Goal: Information Seeking & Learning: Compare options

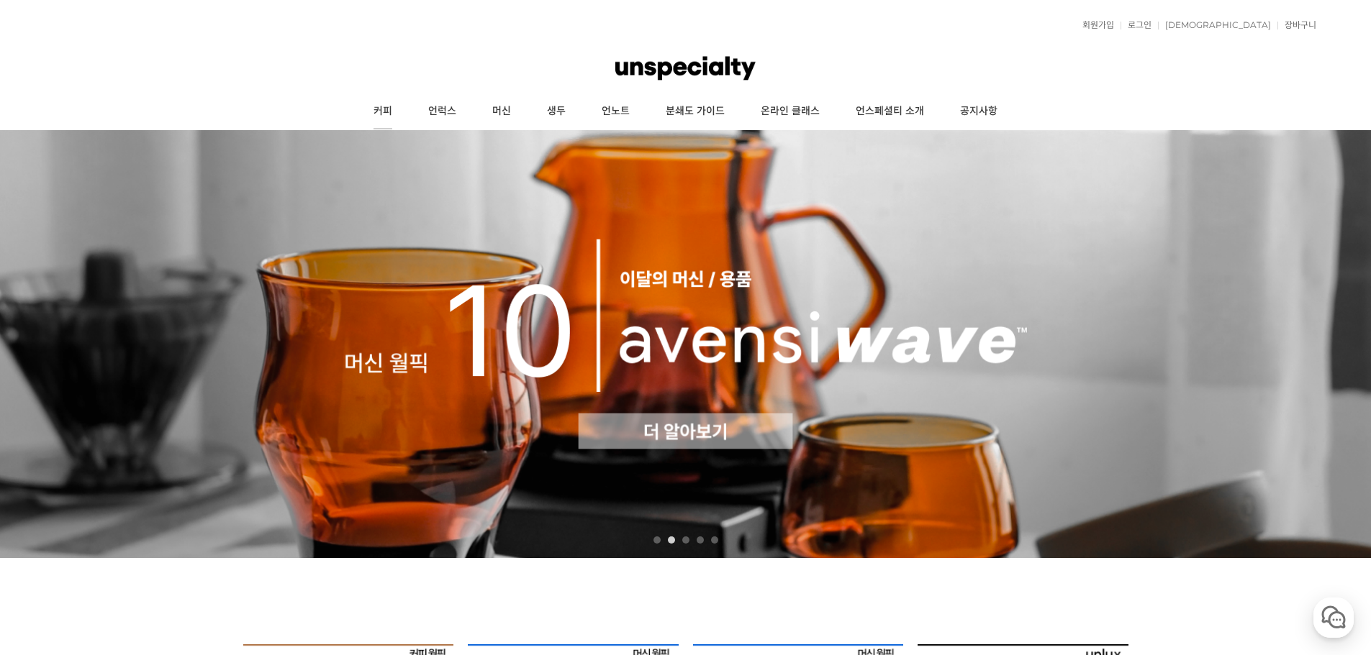
click at [386, 105] on link "커피" at bounding box center [382, 112] width 55 height 36
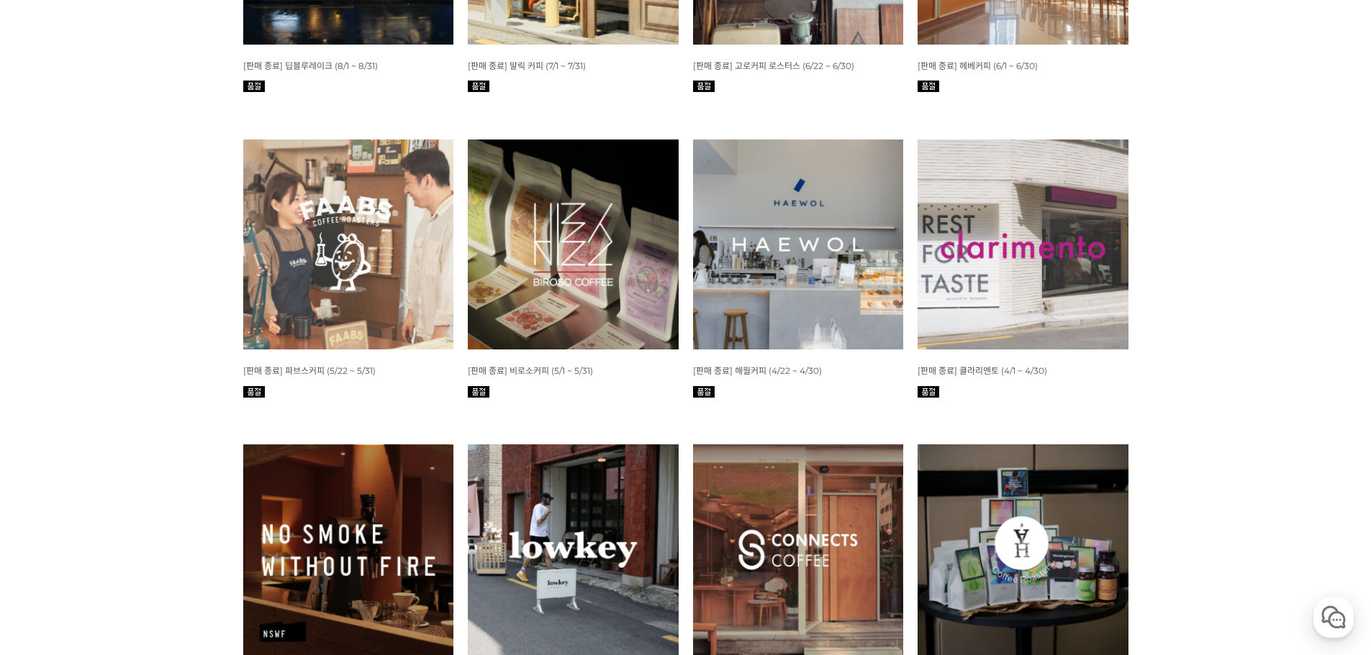
scroll to position [1151, 0]
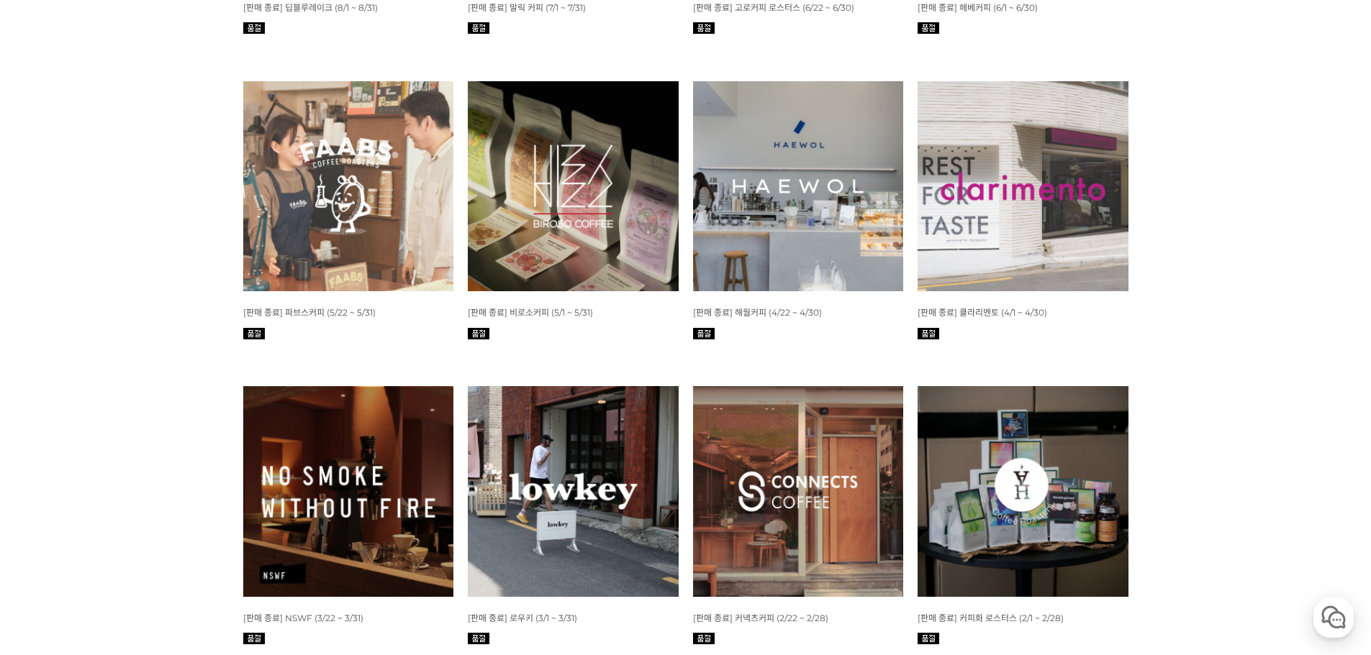
click at [863, 201] on img at bounding box center [798, 186] width 211 height 211
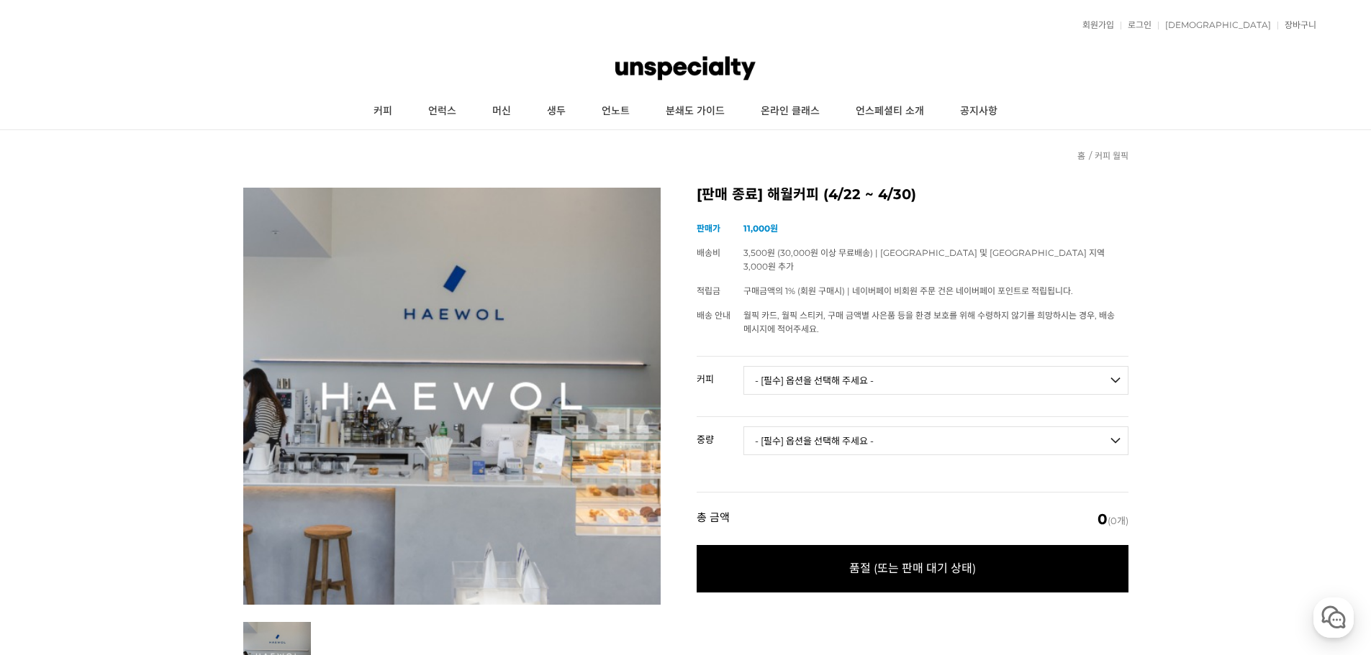
click at [889, 376] on select "- [필수] 옵션을 선택해 주세요 - ------------------- 언스페셜티 분쇄도 가이드 종이(주문 1건당 최대 1개 제공) 파우스 …" at bounding box center [935, 380] width 385 height 29
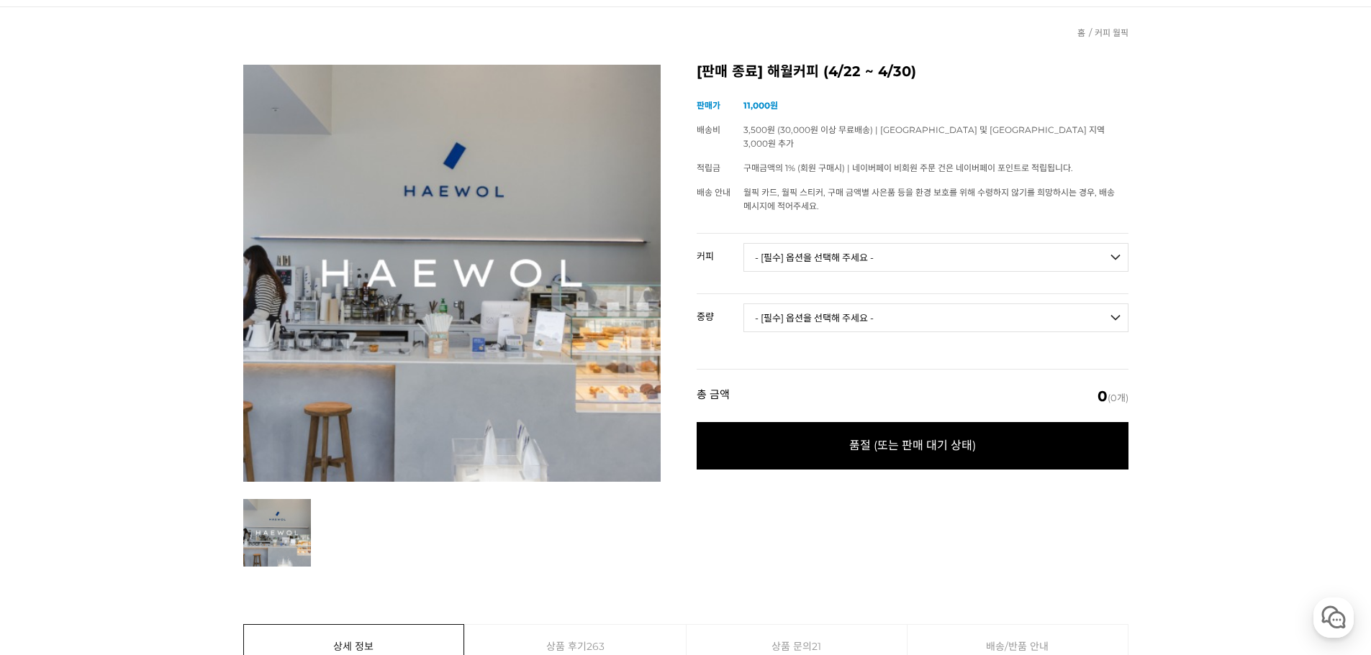
scroll to position [288, 0]
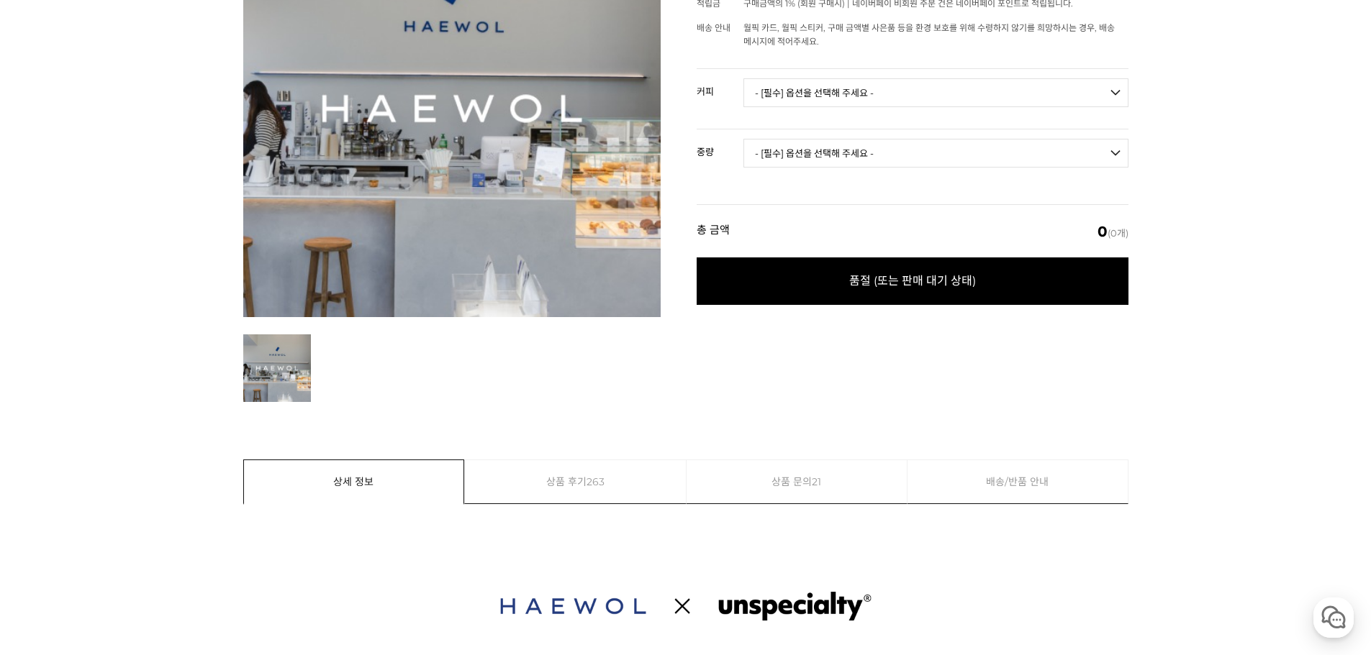
click at [841, 78] on select "- [필수] 옵션을 선택해 주세요 - ------------------- 언스페셜티 분쇄도 가이드 종이(주문 1건당 최대 1개 제공) 파우스 …" at bounding box center [935, 92] width 385 height 29
click at [743, 78] on select "- [필수] 옵션을 선택해 주세요 - ------------------- 언스페셜티 분쇄도 가이드 종이(주문 1건당 최대 1개 제공) 파우스 …" at bounding box center [935, 92] width 385 height 29
click at [812, 86] on select "- [필수] 옵션을 선택해 주세요 - ------------------- 언스페셜티 분쇄도 가이드 종이(주문 1건당 최대 1개 제공) 파우스 …" at bounding box center [935, 92] width 385 height 29
select select "해월 미디엄 로스트 블렌드"
click at [743, 78] on select "- [필수] 옵션을 선택해 주세요 - ------------------- 언스페셜티 분쇄도 가이드 종이(주문 1건당 최대 1개 제공) 파우스 …" at bounding box center [935, 92] width 385 height 29
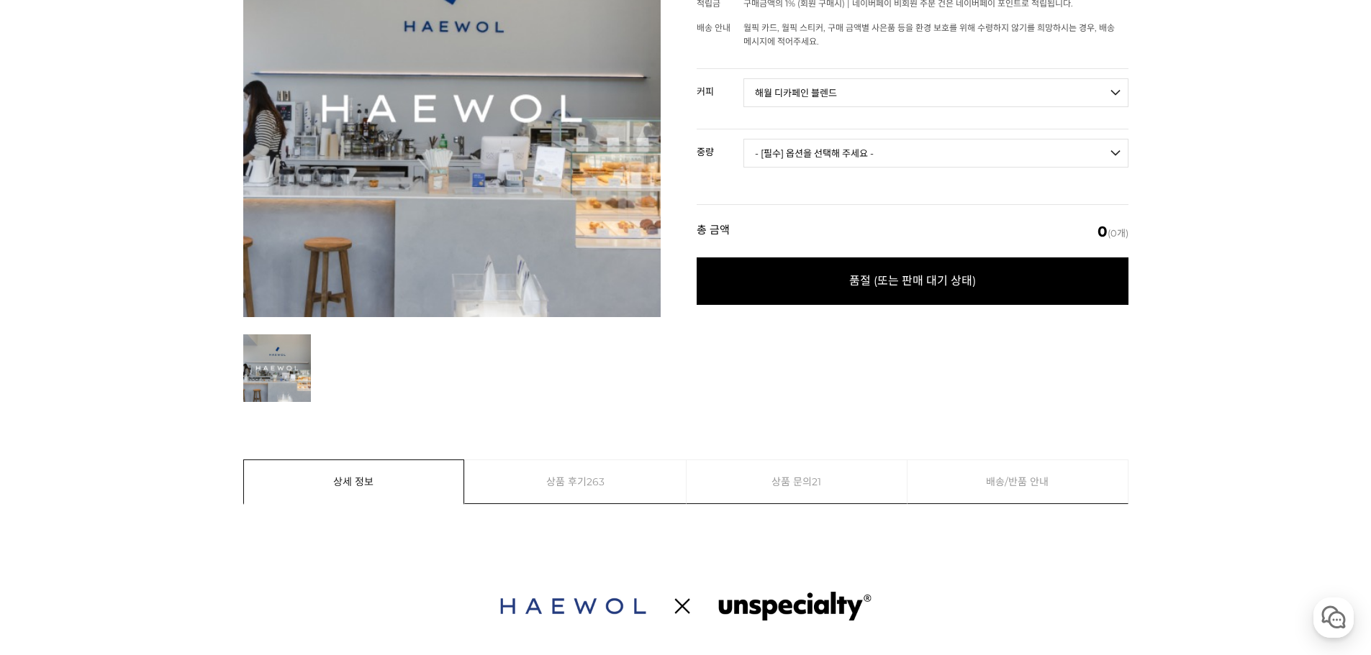
click at [850, 139] on select "- [필수] 옵션을 선택해 주세요 - ------------------- 200g 500g 1kg" at bounding box center [935, 153] width 385 height 29
select select "200g"
click at [743, 139] on select "- [필수] 옵션을 선택해 주세요 - ------------------- 200g 500g 1kg" at bounding box center [935, 153] width 385 height 29
select select "*"
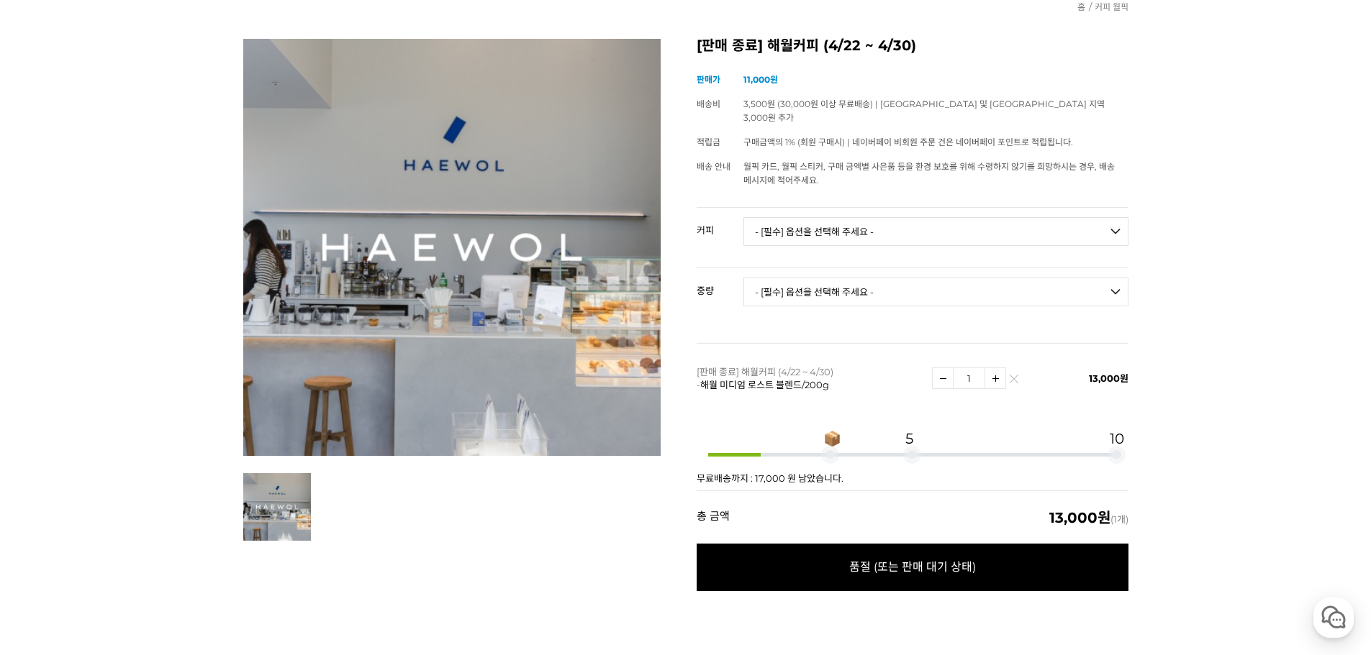
scroll to position [72, 0]
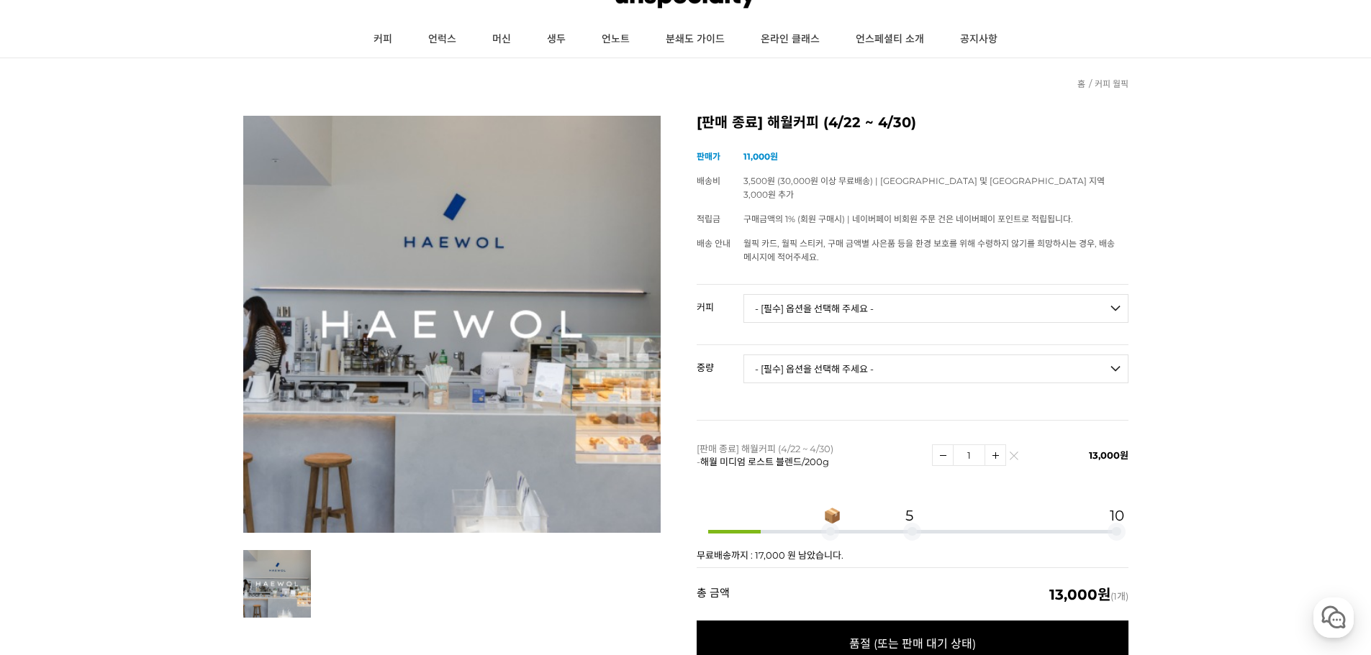
click at [924, 294] on select "- [필수] 옵션을 선택해 주세요 - ------------------- 언스페셜티 분쇄도 가이드 종이(주문 1건당 최대 1개 제공) 파우스 …" at bounding box center [935, 308] width 385 height 29
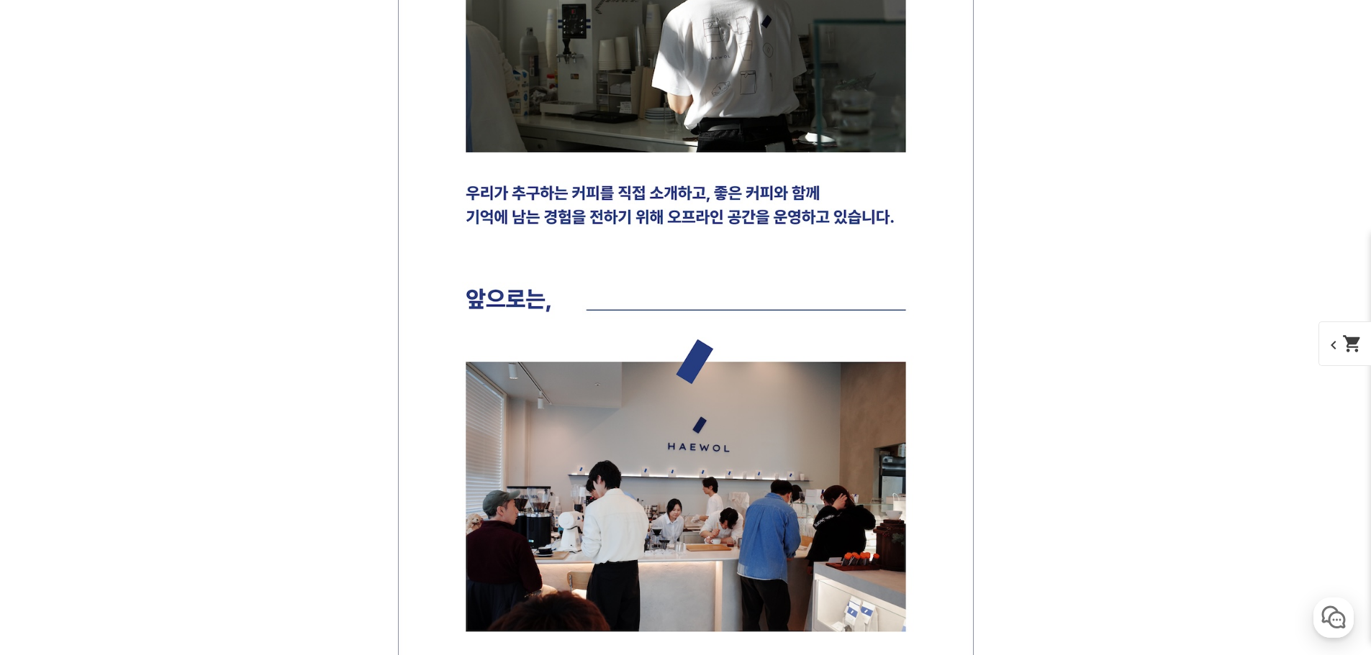
scroll to position [0, 0]
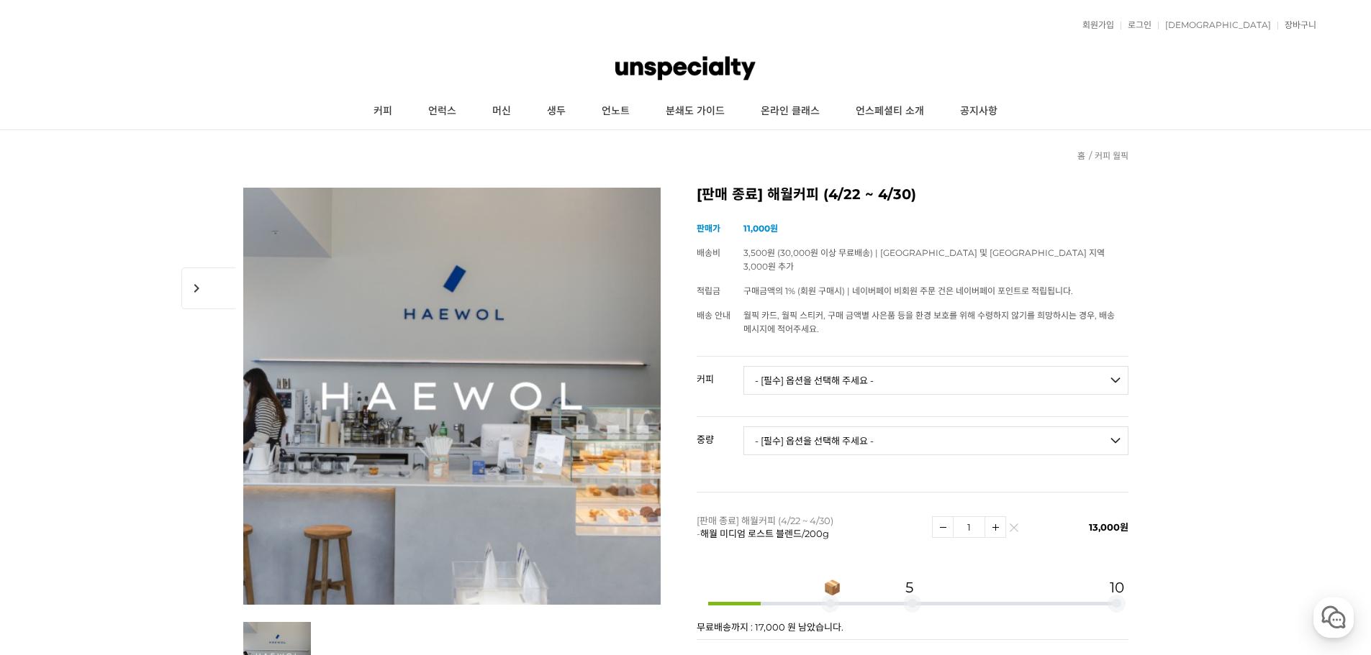
drag, startPoint x: 1088, startPoint y: 106, endPoint x: 606, endPoint y: 153, distance: 483.6
click at [606, 153] on div "현재 위치 홈 커피 월픽" at bounding box center [685, 148] width 885 height 36
click at [509, 108] on link "머신" at bounding box center [501, 112] width 55 height 36
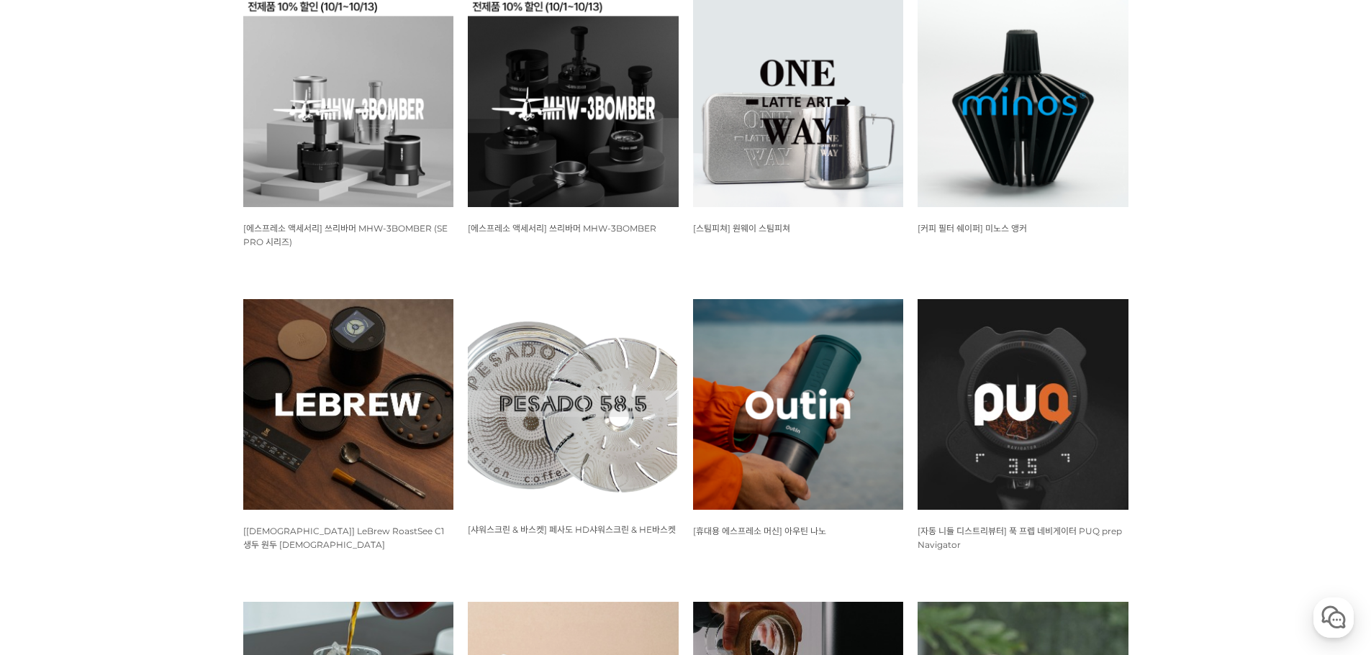
scroll to position [719, 0]
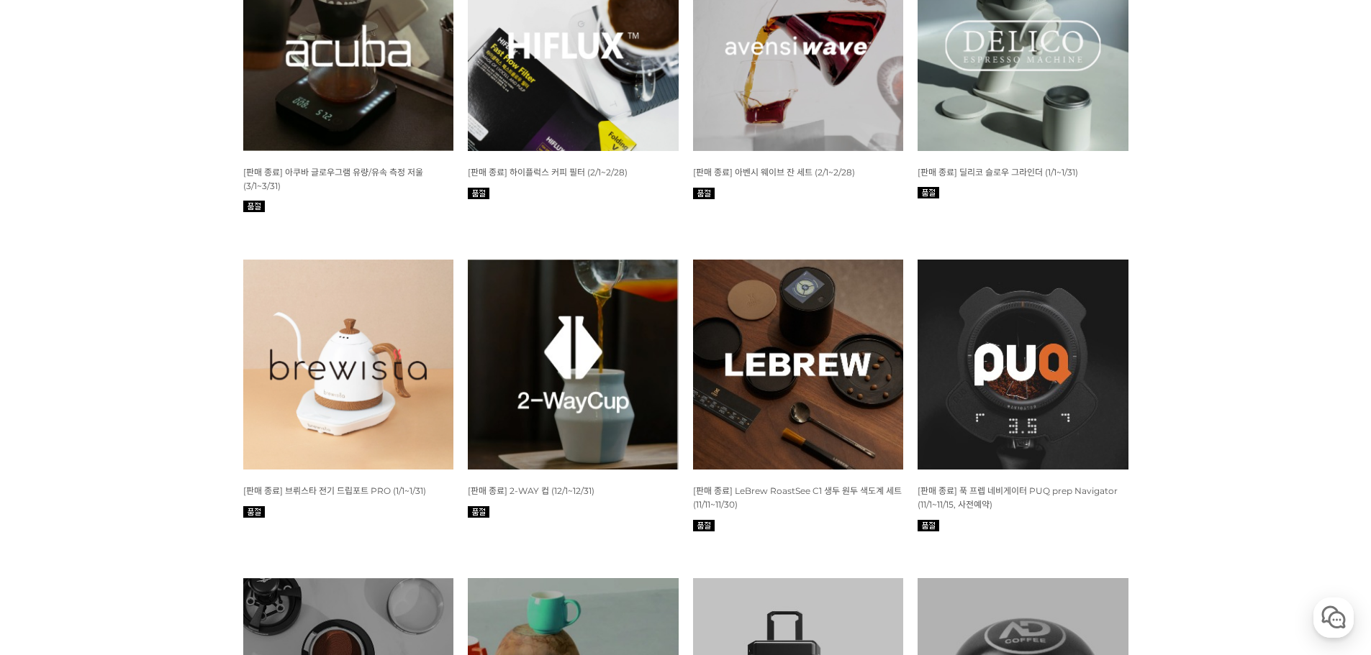
scroll to position [3453, 0]
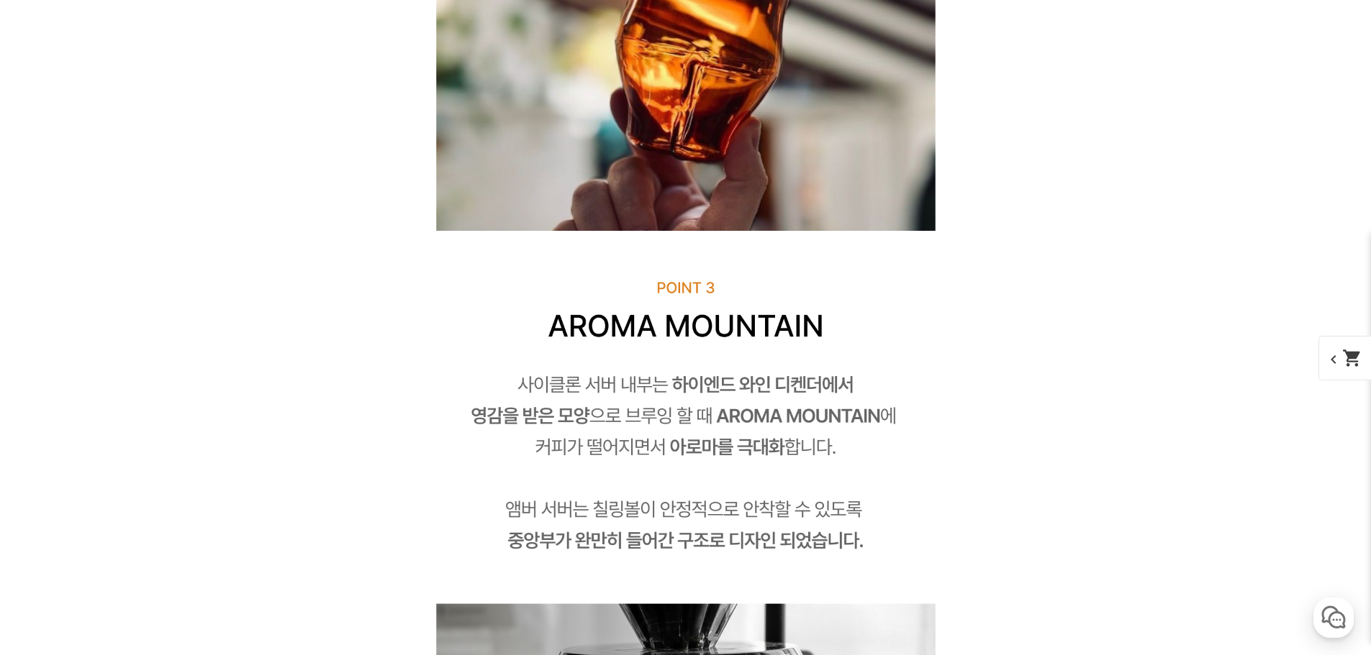
scroll to position [6691, 0]
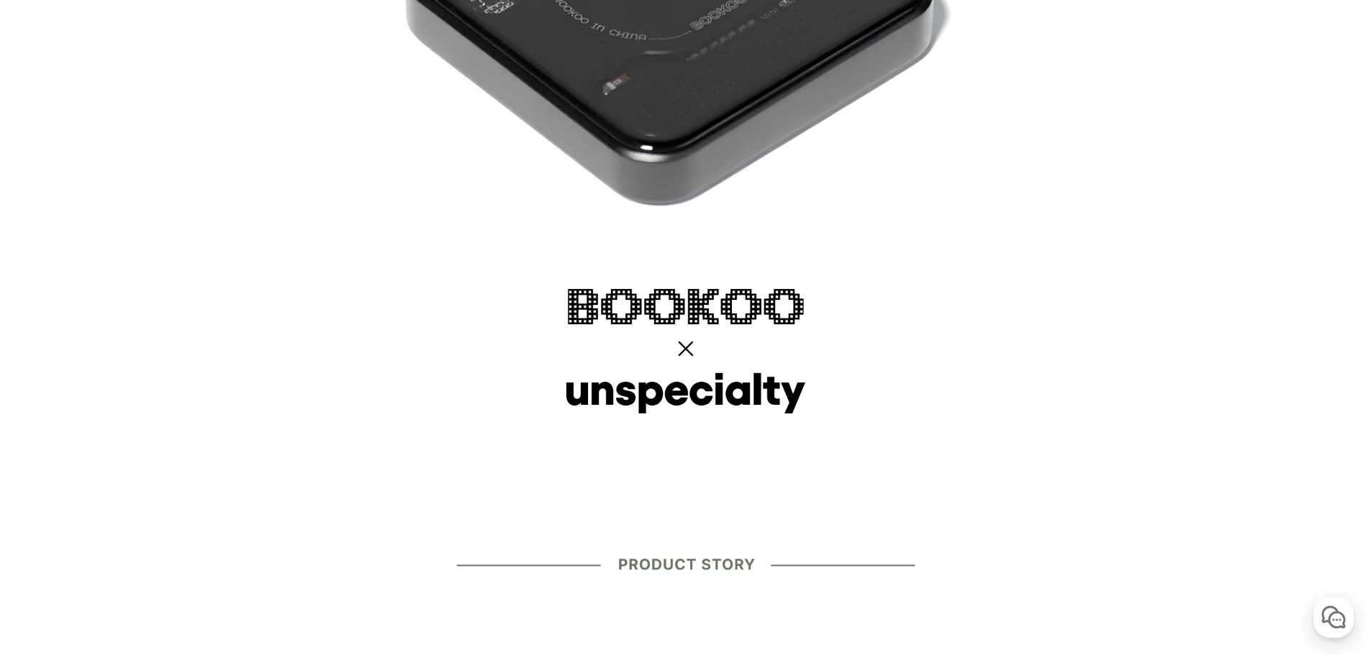
scroll to position [1151, 0]
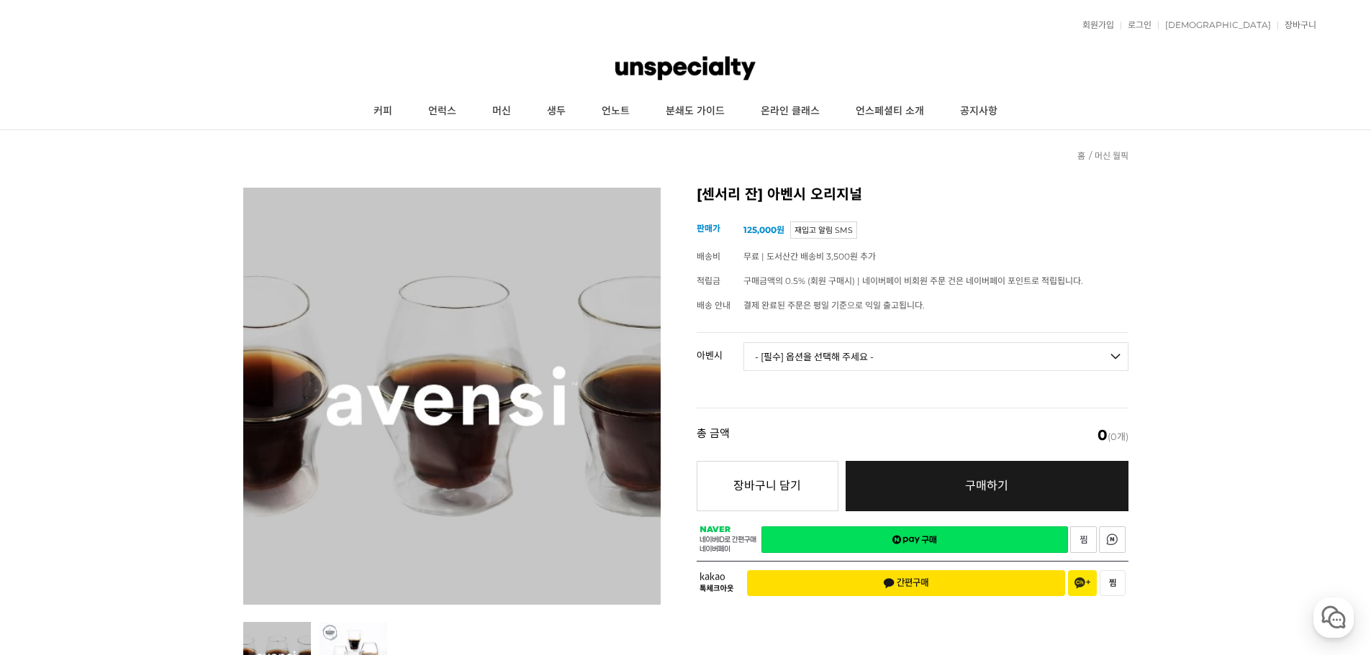
click at [830, 360] on select "- [필수] 옵션을 선택해 주세요 - ------------------- 3종 세트 [품절] 일시 품절 [품절]" at bounding box center [935, 356] width 385 height 29
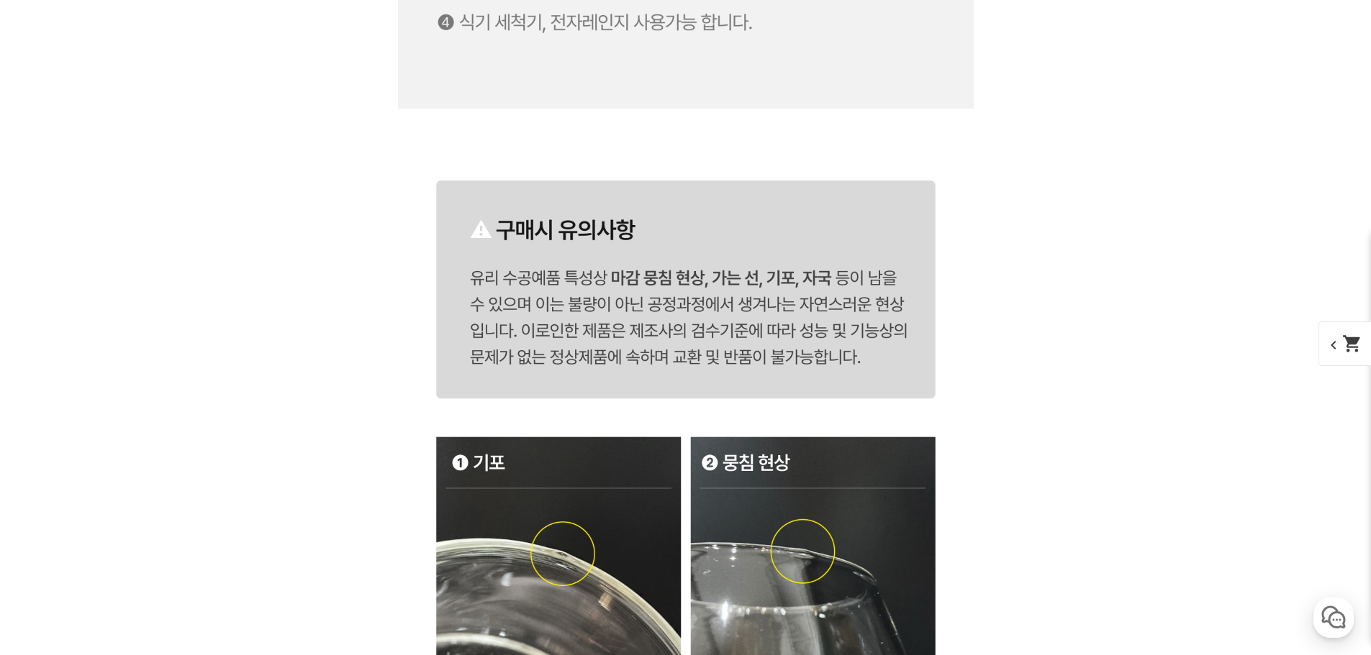
scroll to position [7986, 0]
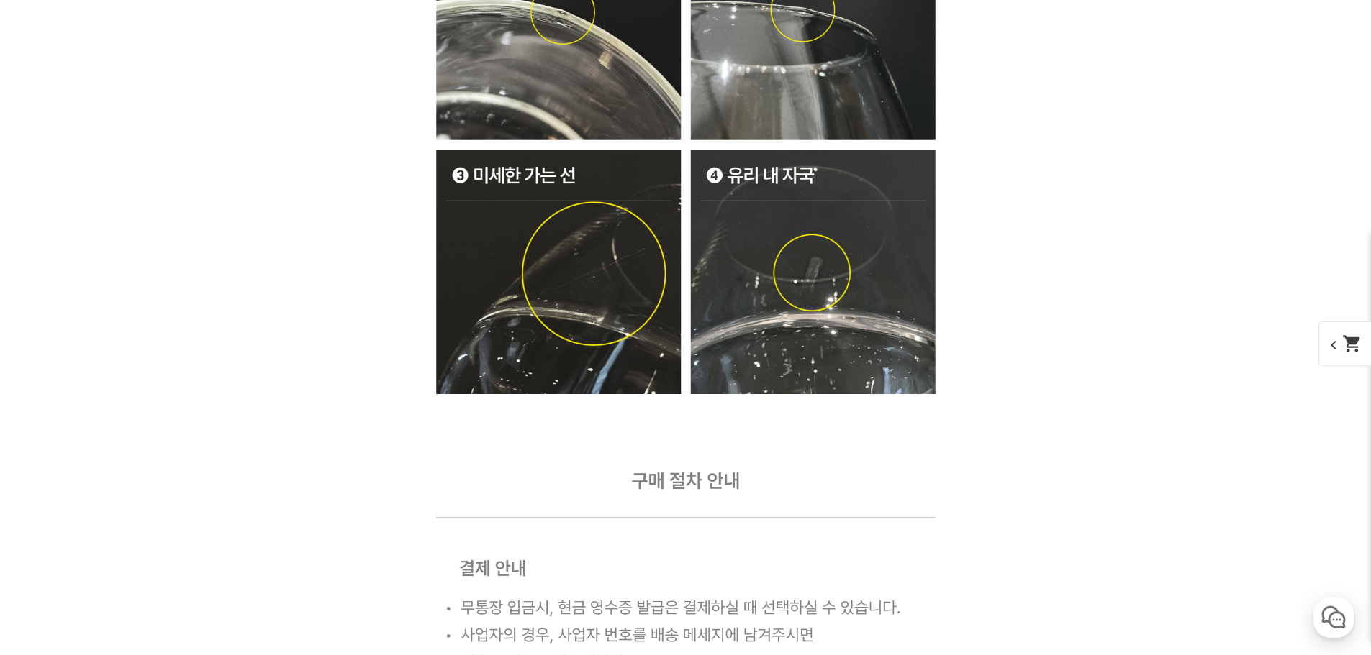
drag, startPoint x: 304, startPoint y: 519, endPoint x: 362, endPoint y: 349, distance: 180.0
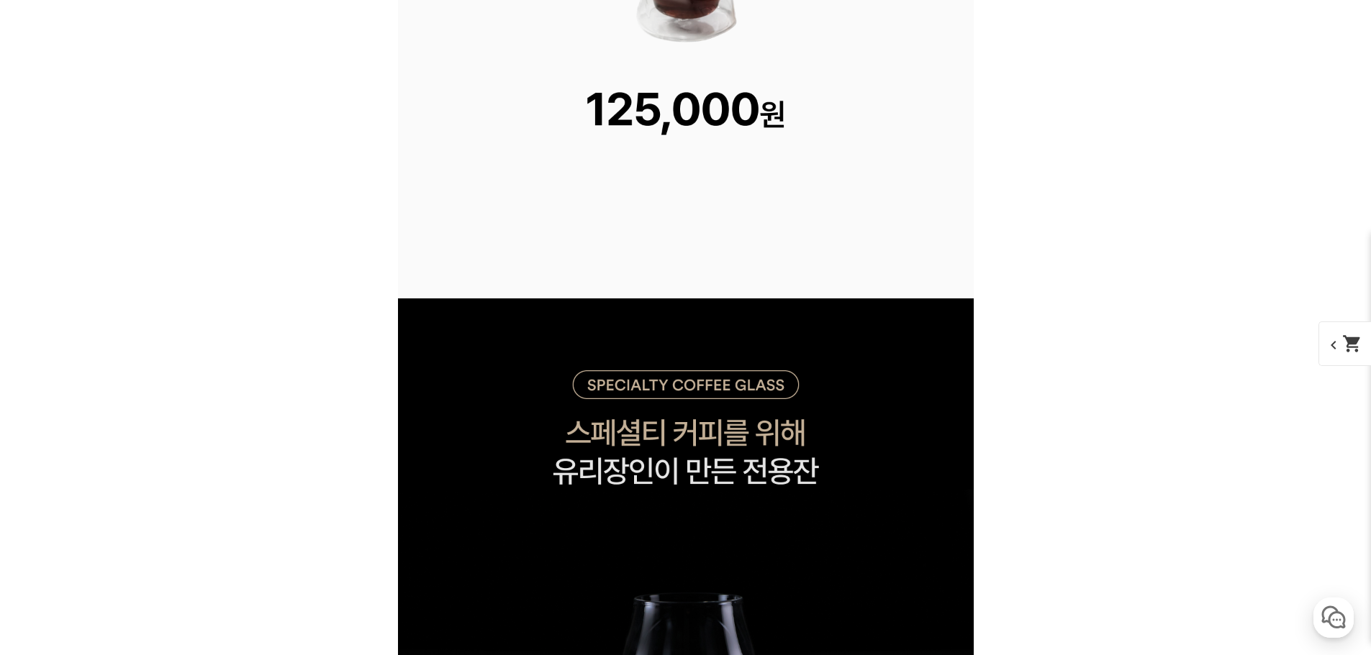
scroll to position [0, 0]
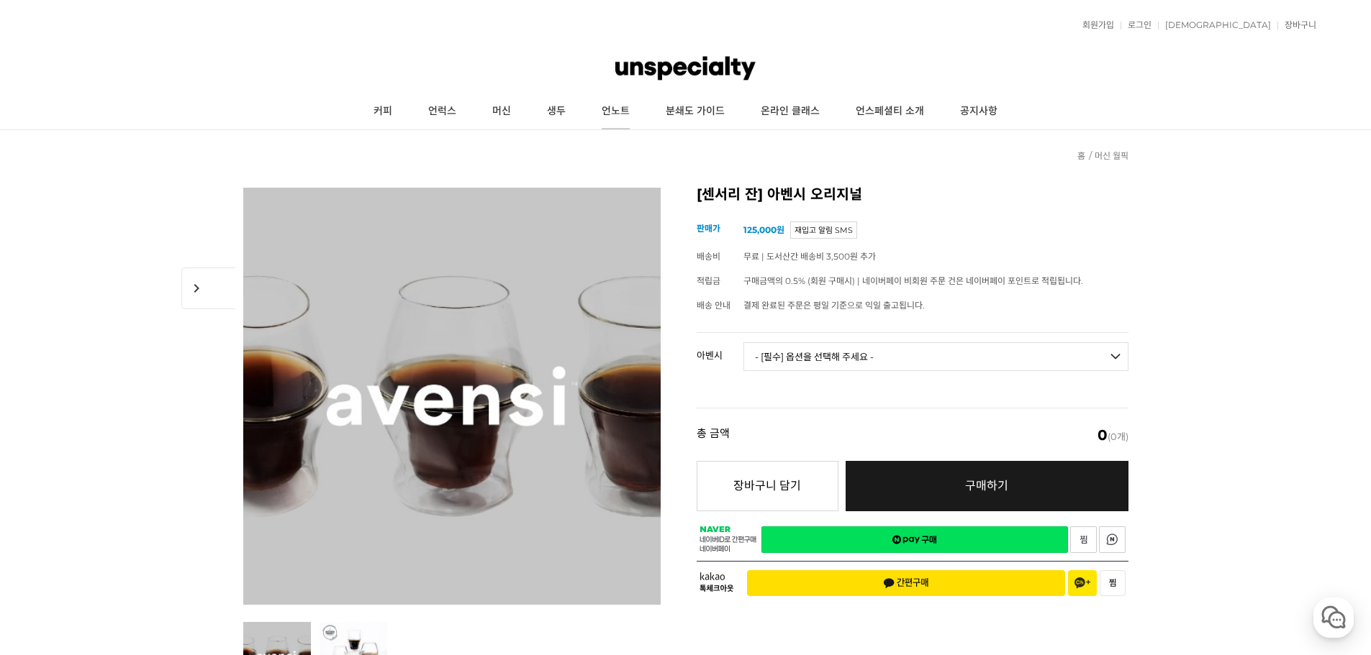
click at [621, 112] on link "언노트" at bounding box center [615, 112] width 64 height 36
click at [570, 106] on link "생두" at bounding box center [556, 112] width 55 height 36
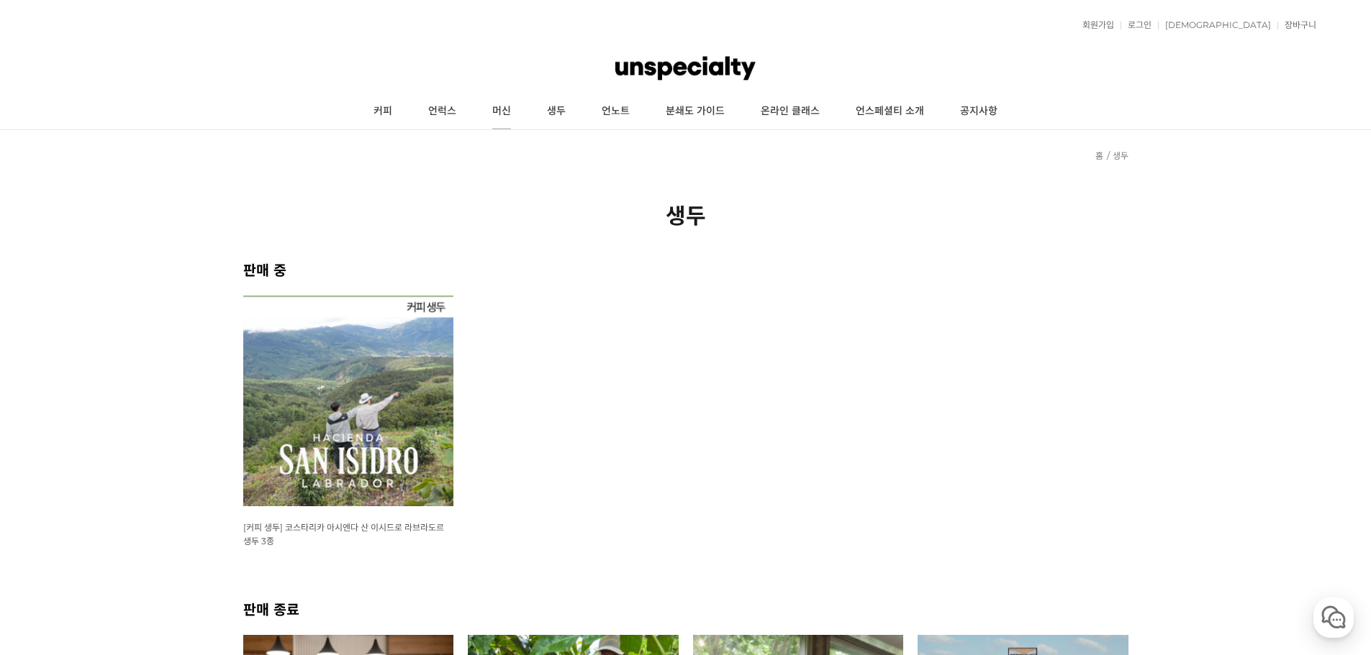
click at [502, 109] on link "머신" at bounding box center [501, 112] width 55 height 36
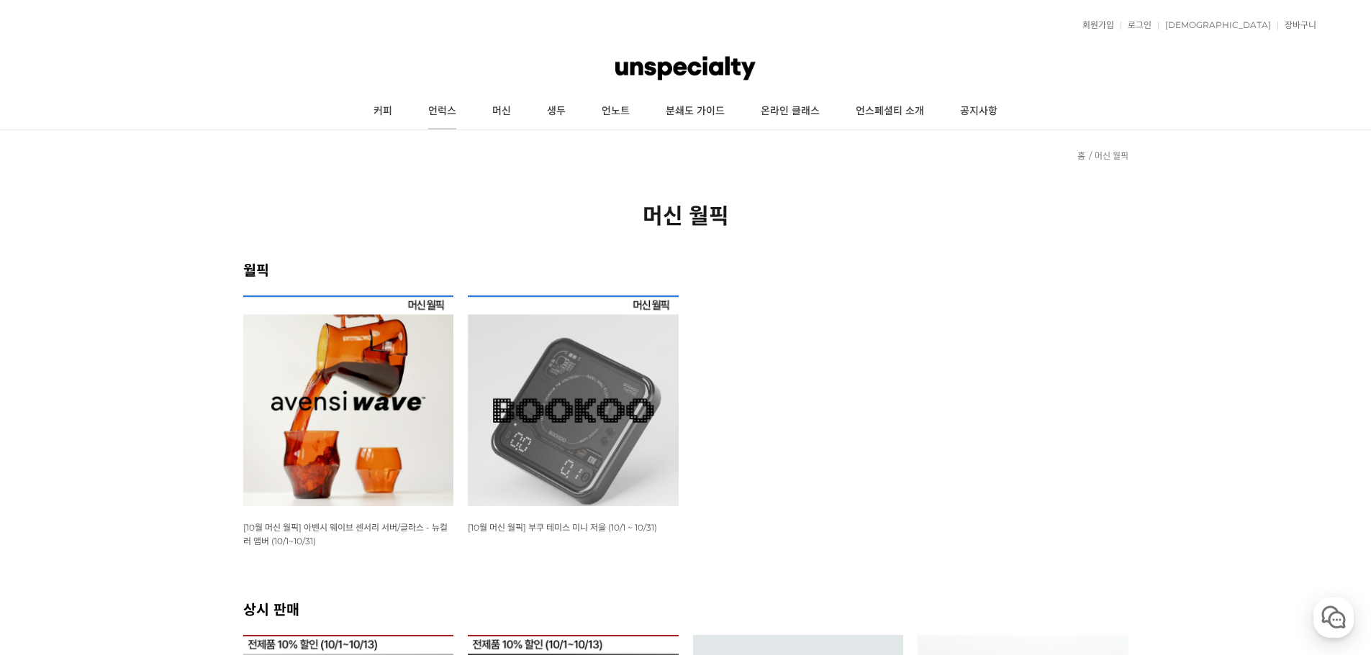
click at [435, 115] on link "언럭스" at bounding box center [442, 112] width 64 height 36
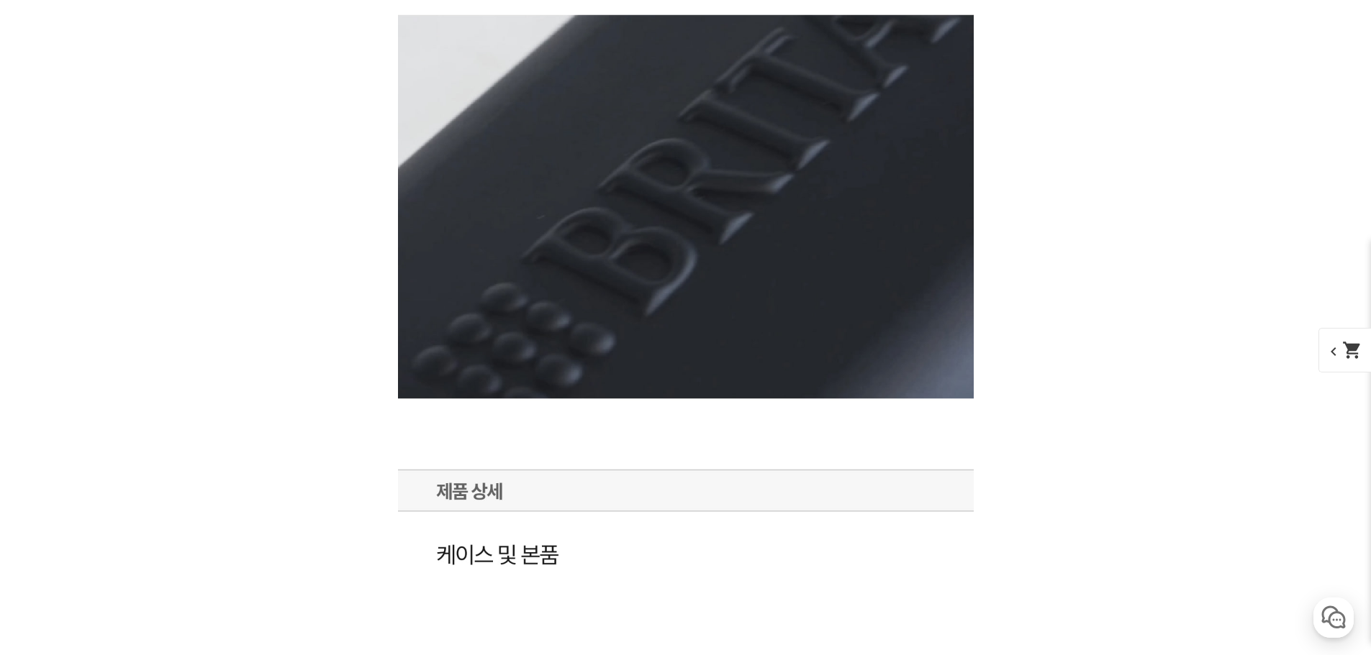
scroll to position [23814, 0]
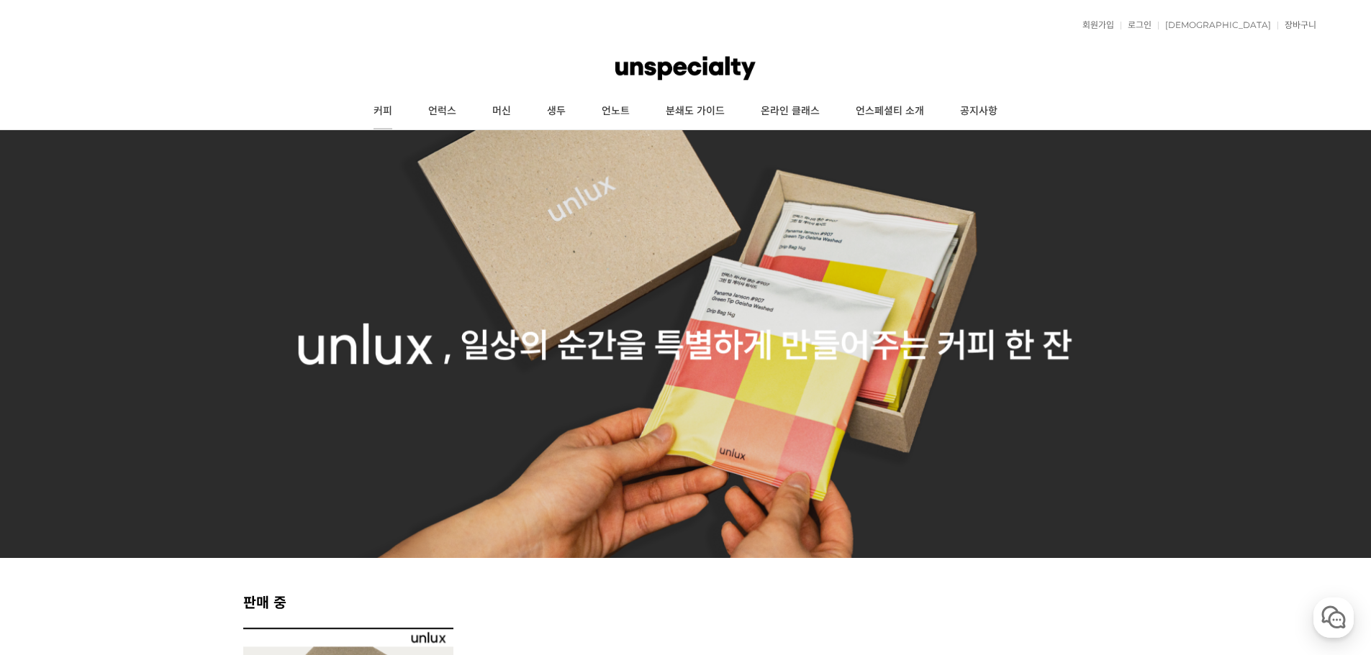
click at [377, 113] on link "커피" at bounding box center [382, 112] width 55 height 36
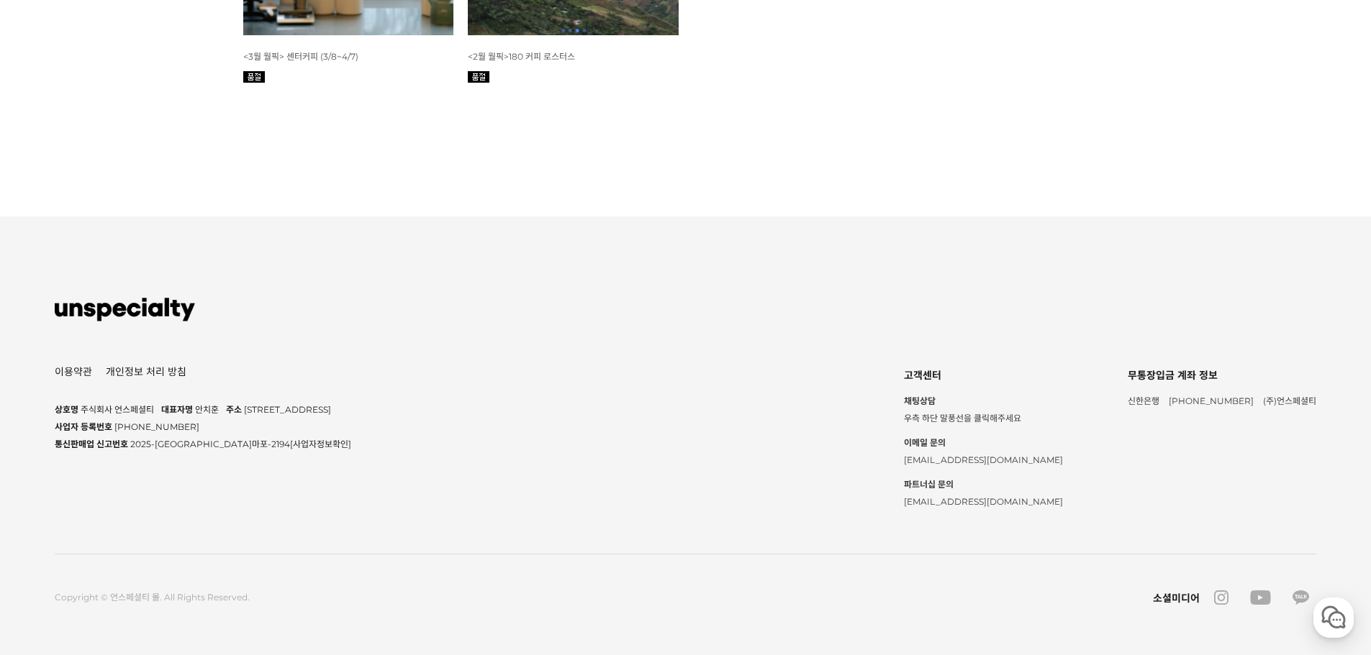
scroll to position [5756, 0]
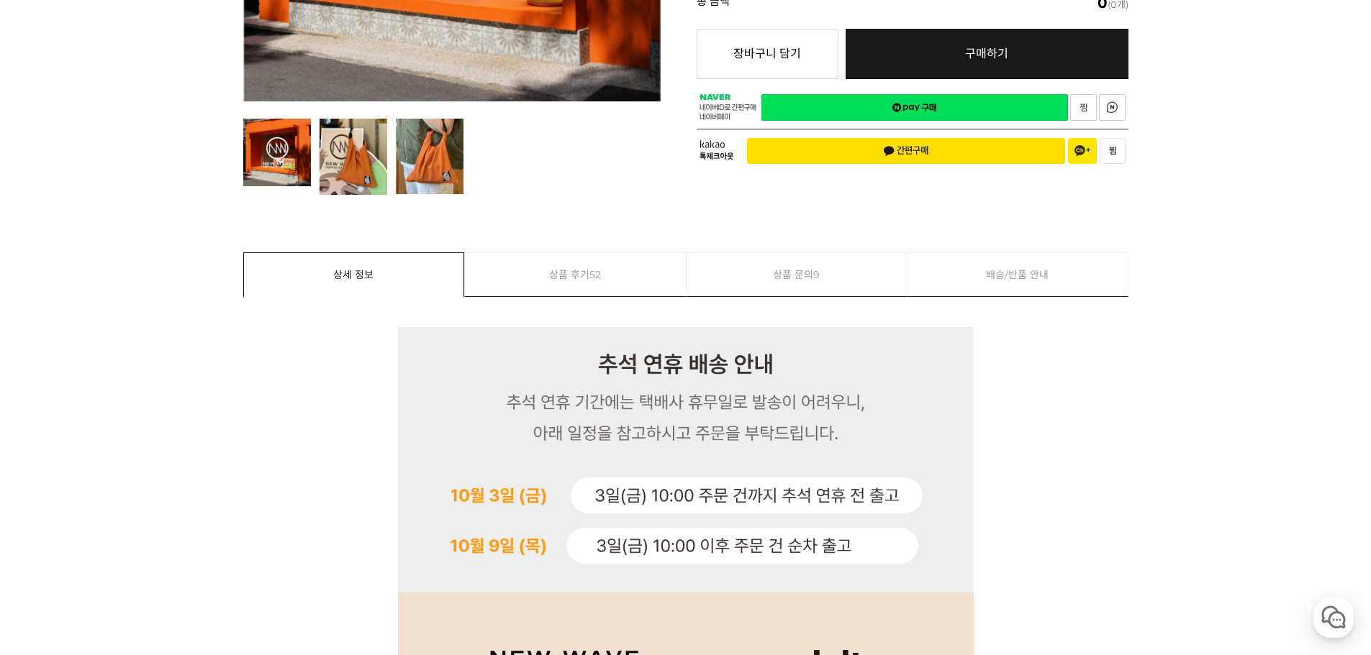
scroll to position [144, 0]
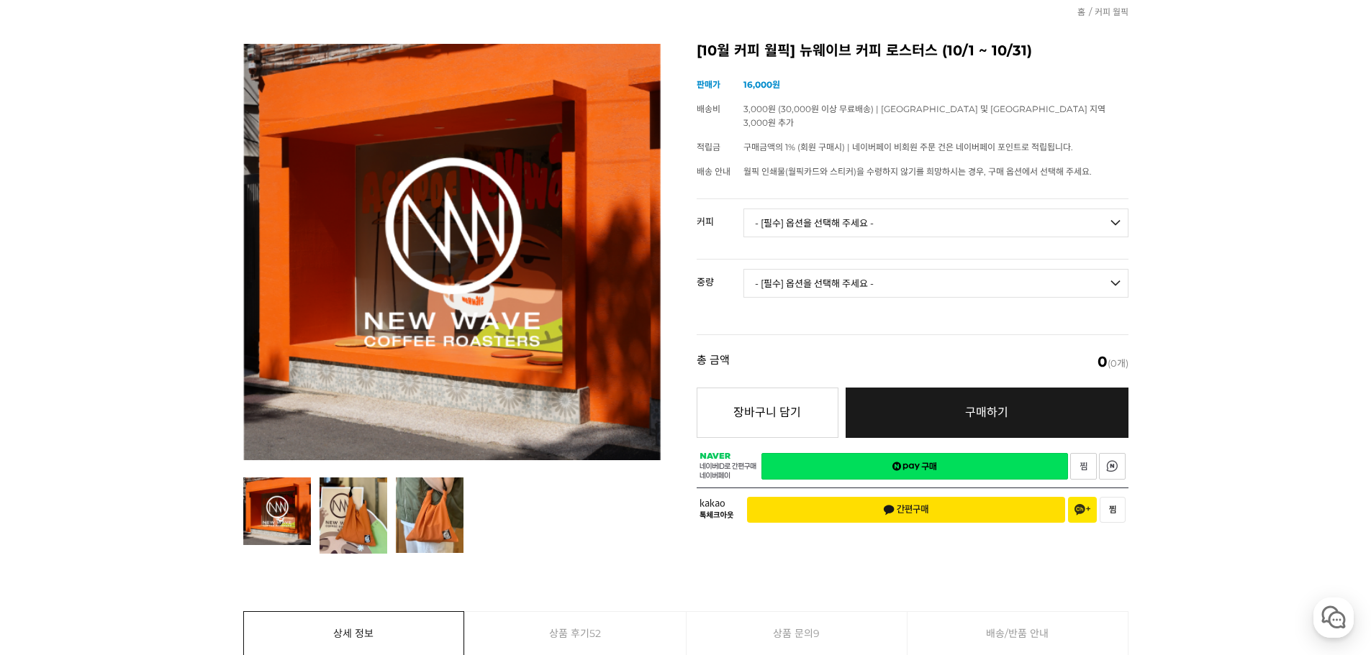
click at [909, 219] on select "- [필수] 옵션을 선택해 주세요 - ------------------- 언스페셜티 분쇄도 가이드 종이 받기 (주문 1건당 최대 1개 제공) …" at bounding box center [935, 223] width 385 height 29
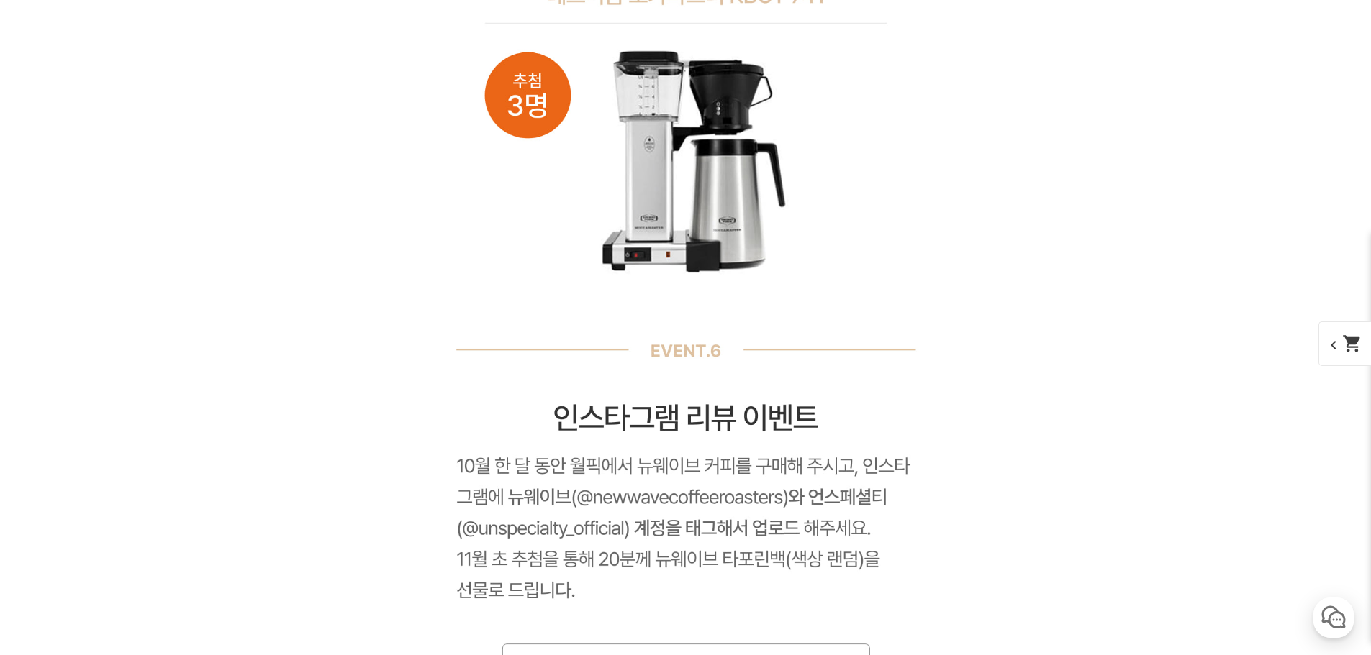
scroll to position [14317, 0]
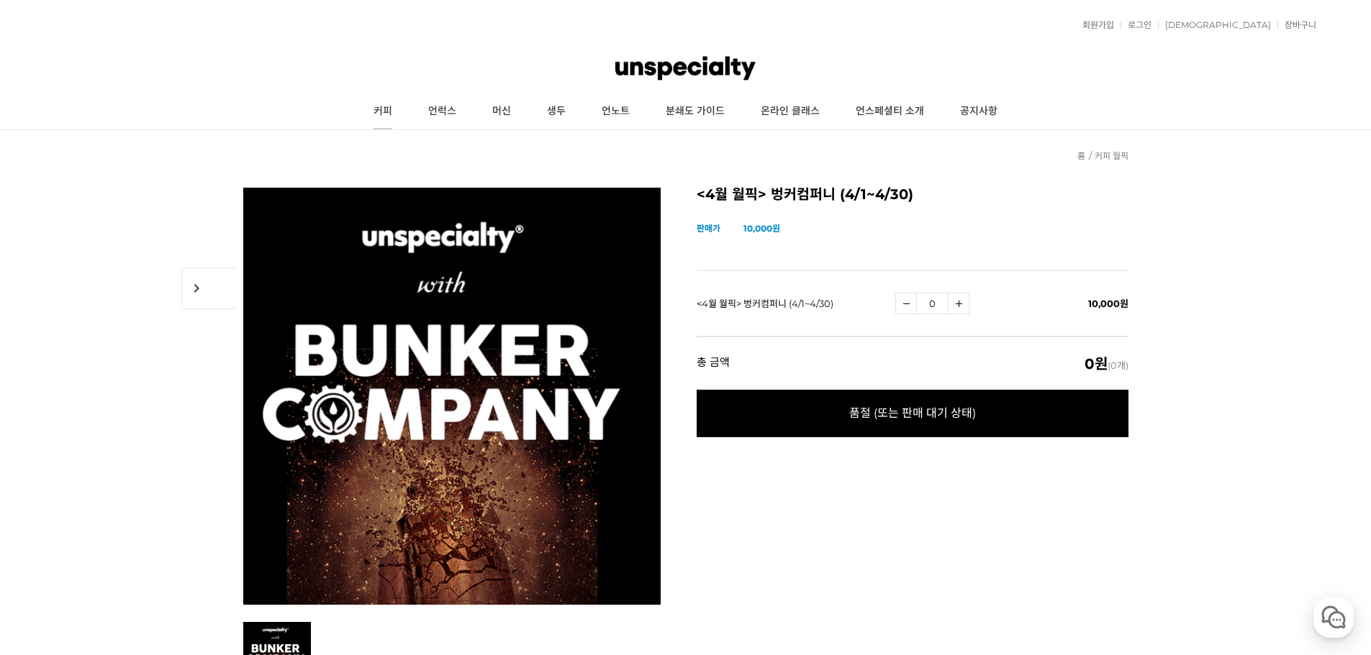
click at [389, 112] on link "커피" at bounding box center [382, 112] width 55 height 36
